Goal: Task Accomplishment & Management: Complete application form

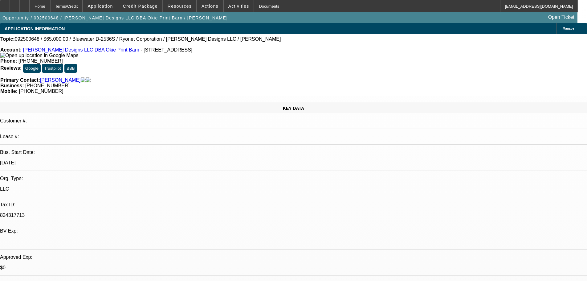
select select "0"
select select "2"
select select "0.1"
select select "4"
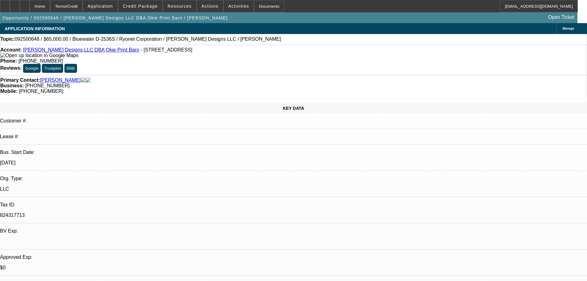
select select "0"
select select "2"
select select "0.1"
select select "4"
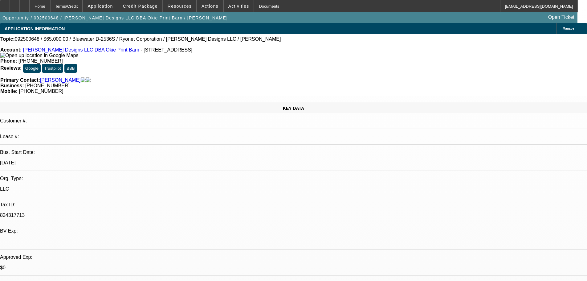
select select "0.2"
select select "2"
select select "0.1"
select select "4"
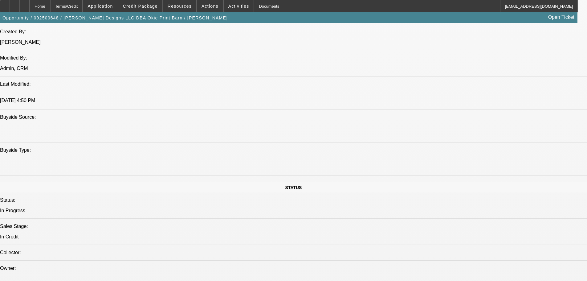
scroll to position [657, 0]
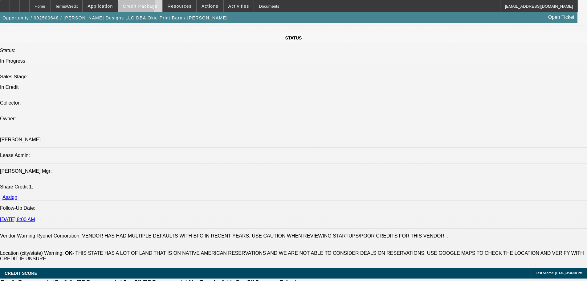
click at [146, 6] on span "Credit Package" at bounding box center [140, 6] width 35 height 5
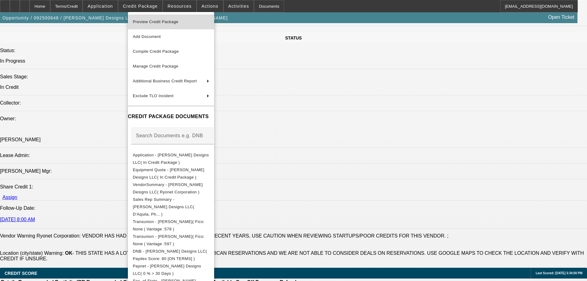
click at [155, 21] on span "Preview Credit Package" at bounding box center [156, 21] width 46 height 5
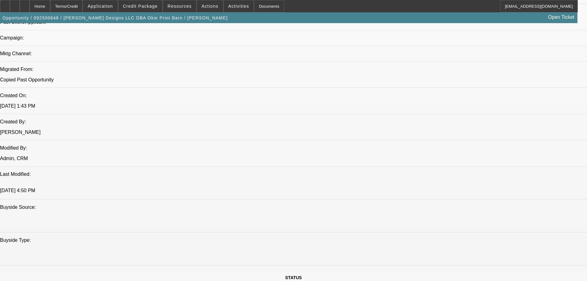
scroll to position [379, 0]
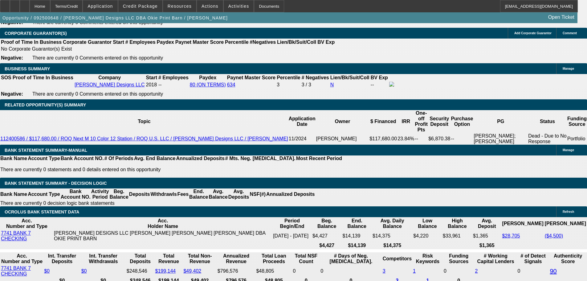
scroll to position [68, 0]
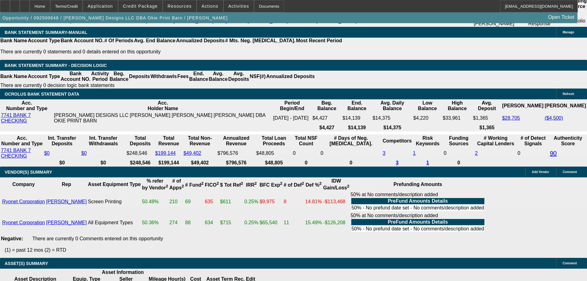
scroll to position [1212, 0]
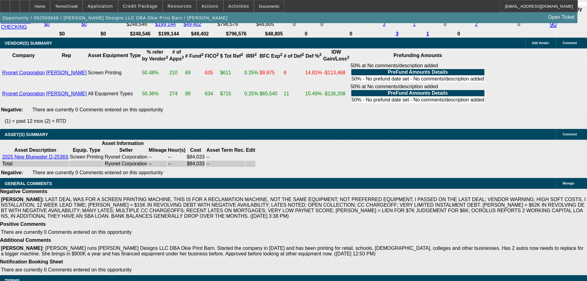
select select "4"
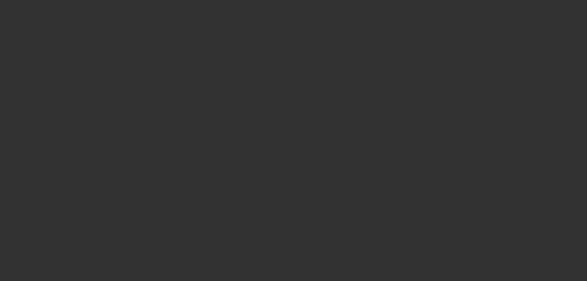
scroll to position [0, 0]
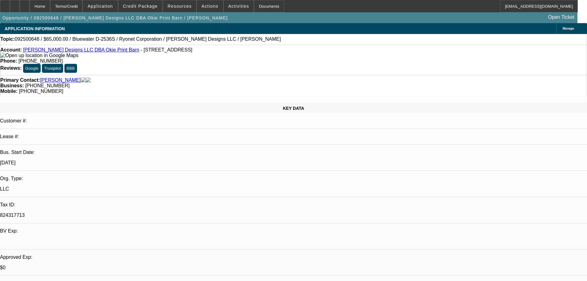
type textarea "AS MICHAEL HAS NOTED THIS ISNT APPLES TO APPLES- LAST DEAL I APPROVED WAS FOR A…"
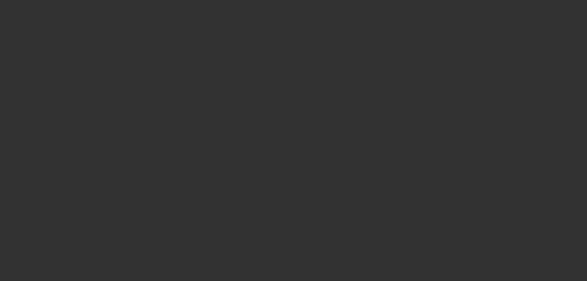
select select "0"
select select "2"
select select "0.1"
select select "4"
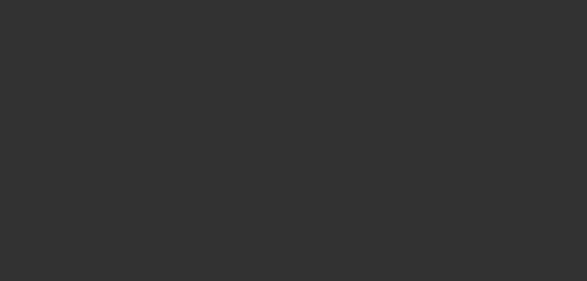
select select "0"
select select "2"
select select "0.1"
select select "4"
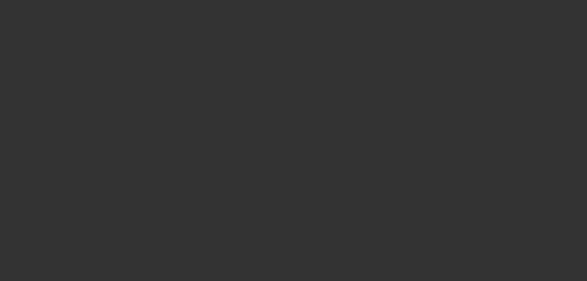
select select "0.2"
select select "2"
select select "0.1"
select select "4"
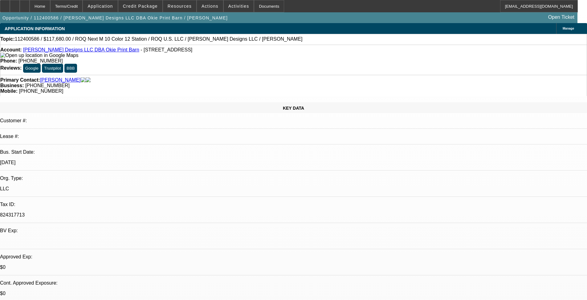
select select "0.2"
select select "2"
select select "0"
select select "6"
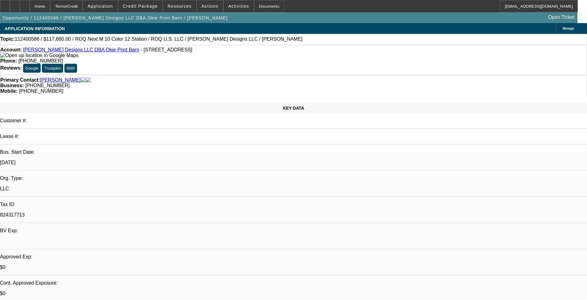
select select "0.2"
select select "2"
select select "0.1"
select select "4"
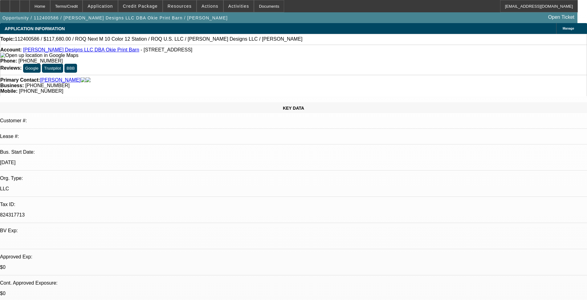
select select "0"
select select "2"
select select "0.1"
select select "4"
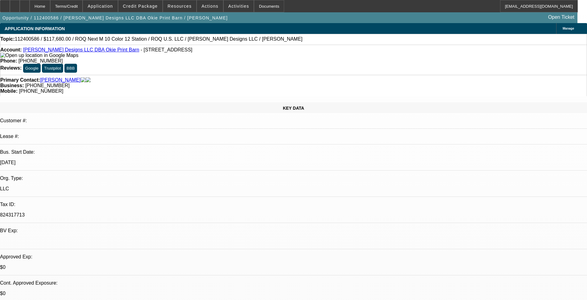
select select "0"
select select "2"
select select "0.1"
select select "4"
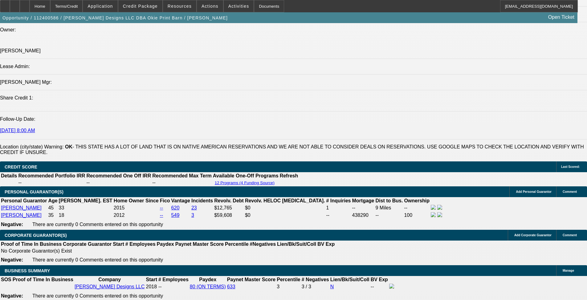
scroll to position [770, 0]
